Goal: Find contact information: Obtain details needed to contact an individual or organization

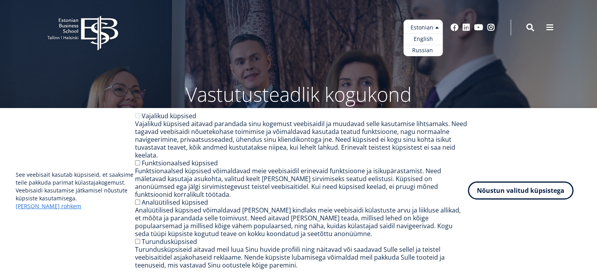
click at [434, 29] on ul "Estonian English Russian" at bounding box center [423, 38] width 39 height 37
click at [422, 39] on link "English" at bounding box center [423, 38] width 39 height 11
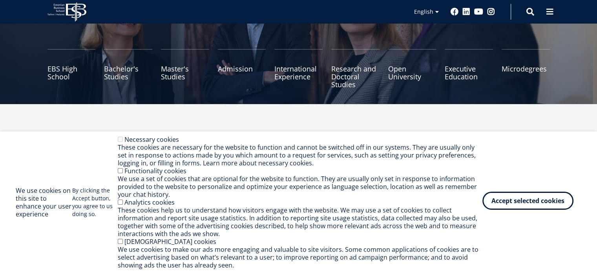
click at [506, 201] on button "Accept selected cookies" at bounding box center [528, 201] width 91 height 18
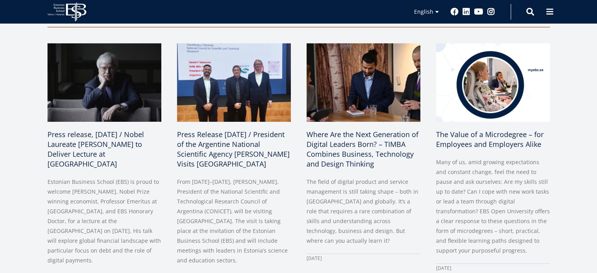
scroll to position [373, 0]
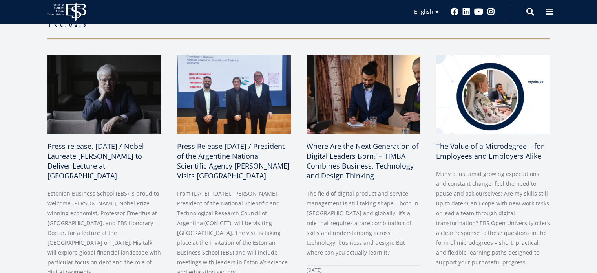
click at [303, 118] on div "Where Are the Next Generation of Digital Leaders Born? – TIMBA Combines Busines…" at bounding box center [356, 175] width 130 height 240
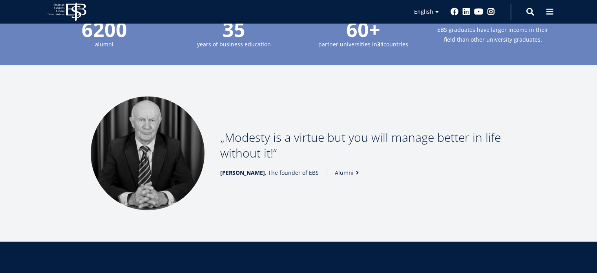
scroll to position [946, 0]
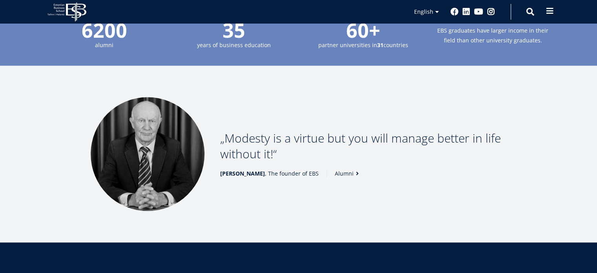
click at [550, 9] on span at bounding box center [550, 11] width 8 height 8
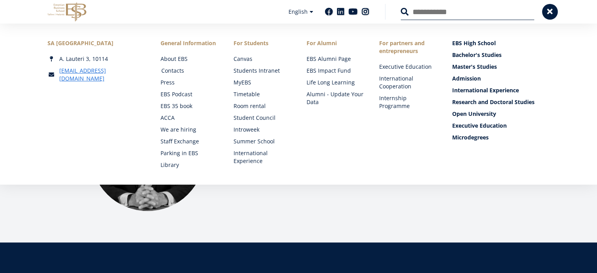
click at [171, 70] on link "Contacts" at bounding box center [189, 71] width 57 height 8
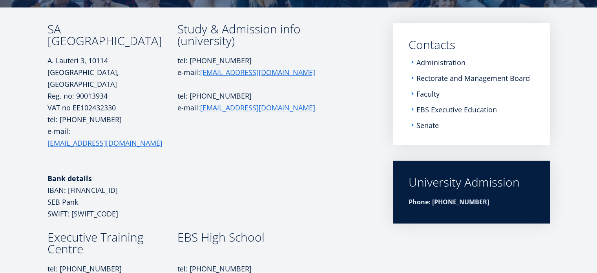
scroll to position [119, 0]
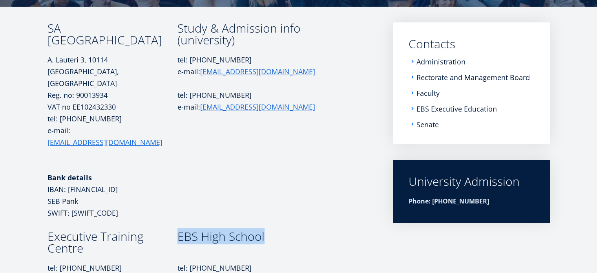
drag, startPoint x: 178, startPoint y: 202, endPoint x: 274, endPoint y: 202, distance: 96.6
click at [274, 231] on h3 "EBS High School" at bounding box center [252, 237] width 149 height 12
copy h3 "EBS High School"
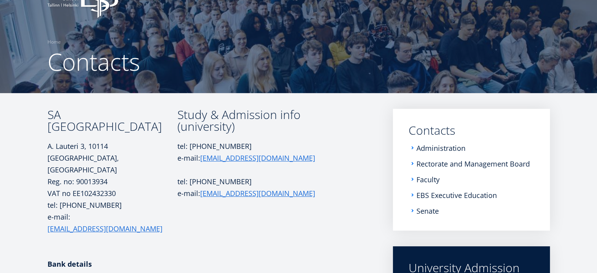
scroll to position [0, 0]
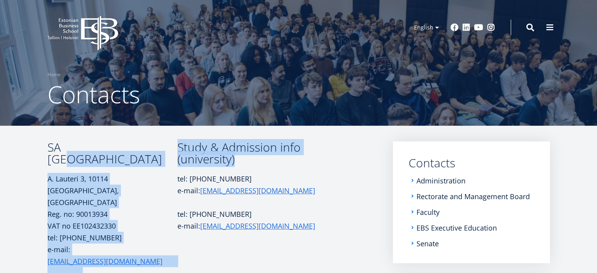
drag, startPoint x: 242, startPoint y: 163, endPoint x: 78, endPoint y: 147, distance: 164.6
click at [78, 147] on tr "SA Estonian Business School A. Lauteri 3, 10114 Tallinn, Estonia Reg. no: 90013…" at bounding box center [213, 245] width 330 height 208
click at [112, 163] on h3 "SA [GEOGRAPHIC_DATA]" at bounding box center [113, 153] width 130 height 24
drag, startPoint x: 44, startPoint y: 147, endPoint x: 251, endPoint y: 171, distance: 208.3
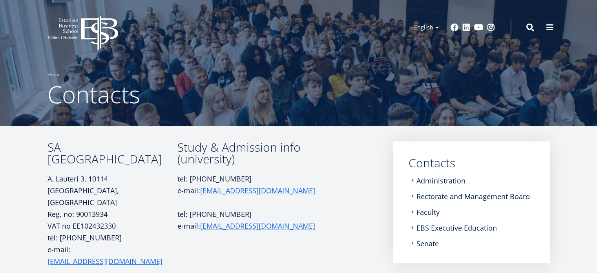
click at [317, 199] on p at bounding box center [252, 202] width 149 height 12
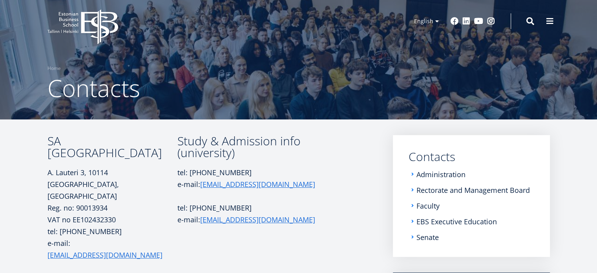
scroll to position [6, 0]
